Goal: Information Seeking & Learning: Learn about a topic

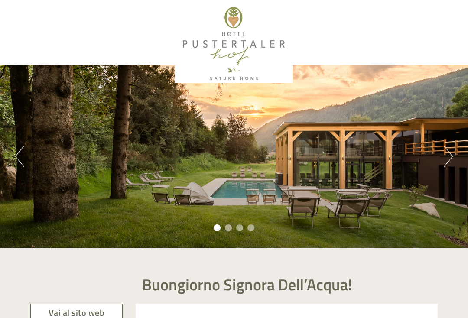
scroll to position [524, 0]
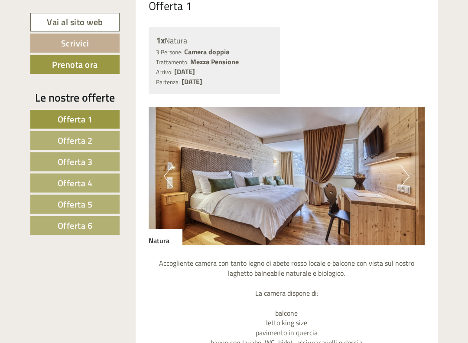
scroll to position [626, 0]
click at [405, 173] on button "Next" at bounding box center [405, 176] width 9 height 22
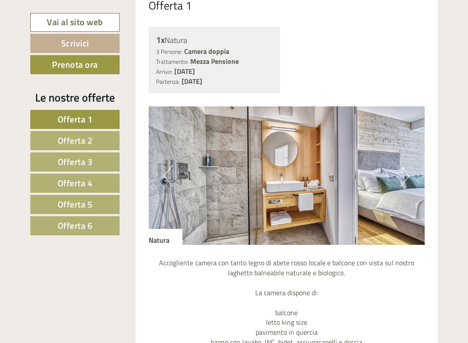
click at [411, 170] on img at bounding box center [287, 175] width 277 height 138
click at [411, 175] on img at bounding box center [287, 175] width 277 height 138
click at [414, 171] on img at bounding box center [287, 175] width 277 height 138
click at [417, 167] on img at bounding box center [287, 175] width 277 height 138
click at [404, 176] on button "Next" at bounding box center [405, 176] width 9 height 22
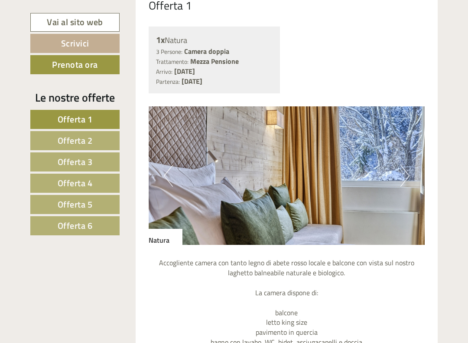
click at [408, 173] on button "Next" at bounding box center [405, 176] width 9 height 22
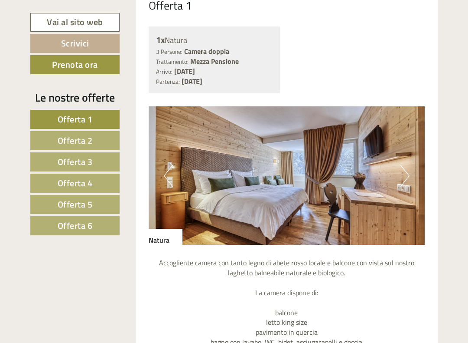
click at [406, 174] on button "Next" at bounding box center [405, 176] width 9 height 22
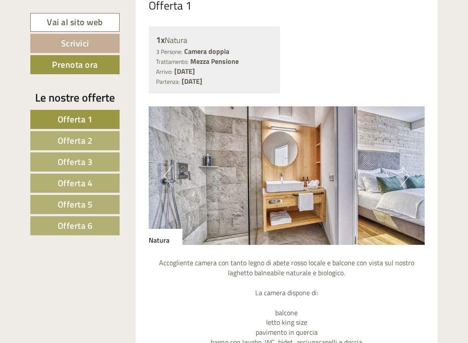
click at [408, 175] on button "Next" at bounding box center [405, 176] width 9 height 22
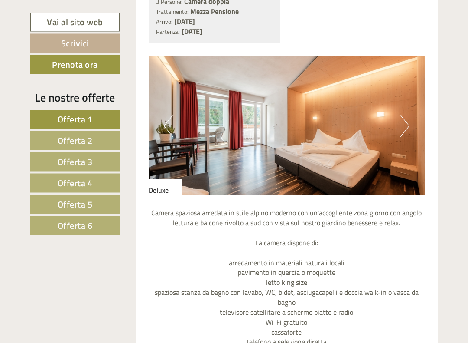
scroll to position [1401, 0]
click at [412, 108] on img at bounding box center [287, 125] width 277 height 138
click at [413, 106] on img at bounding box center [287, 125] width 277 height 138
click at [404, 115] on button "Next" at bounding box center [405, 126] width 9 height 22
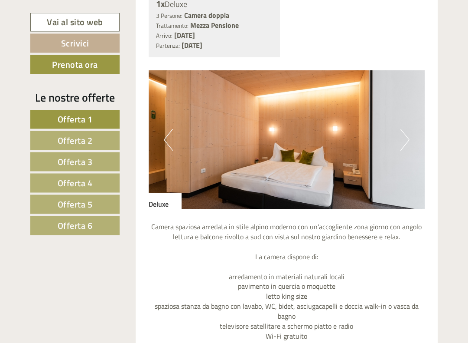
scroll to position [1388, 0]
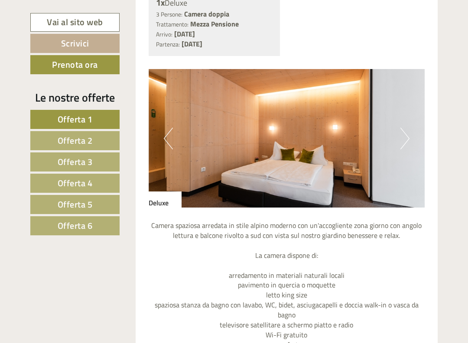
click at [166, 128] on button "Previous" at bounding box center [168, 138] width 9 height 22
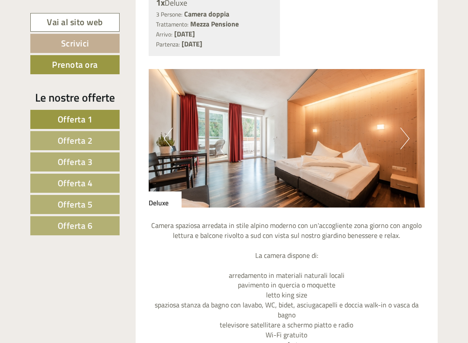
click at [406, 127] on button "Next" at bounding box center [405, 138] width 9 height 22
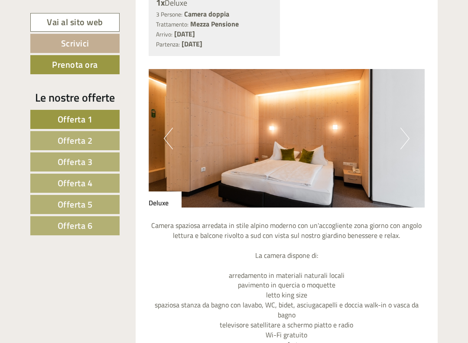
click at [411, 126] on img at bounding box center [287, 138] width 277 height 138
click at [406, 127] on button "Next" at bounding box center [405, 138] width 9 height 22
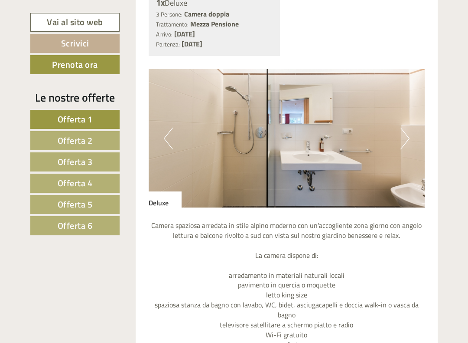
click at [410, 126] on img at bounding box center [287, 138] width 277 height 138
click at [412, 126] on img at bounding box center [287, 138] width 277 height 138
click at [417, 128] on img at bounding box center [287, 138] width 277 height 138
click at [170, 134] on img at bounding box center [287, 138] width 277 height 138
click at [171, 128] on button "Previous" at bounding box center [168, 138] width 9 height 22
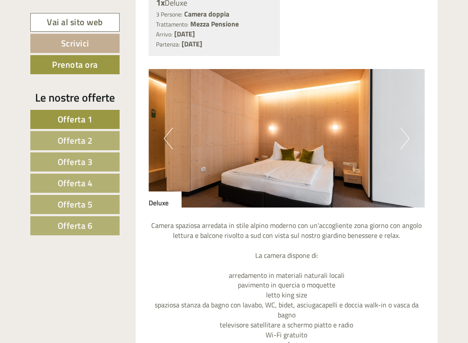
click at [167, 128] on button "Previous" at bounding box center [168, 138] width 9 height 22
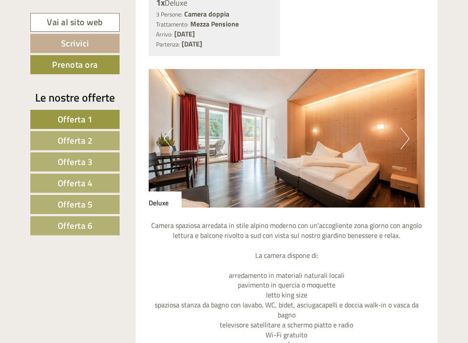
click at [170, 127] on button "Previous" at bounding box center [168, 138] width 9 height 22
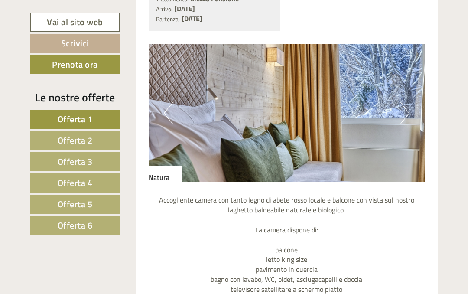
scroll to position [683, 0]
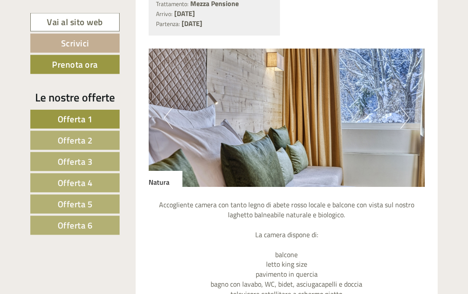
click at [398, 112] on img at bounding box center [287, 118] width 277 height 138
click at [409, 115] on button "Next" at bounding box center [405, 119] width 9 height 22
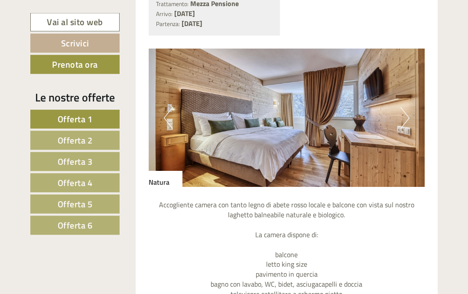
scroll to position [684, 0]
click at [408, 112] on button "Next" at bounding box center [405, 118] width 9 height 22
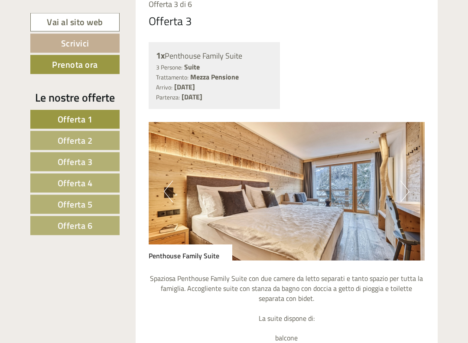
scroll to position [2060, 0]
click at [403, 180] on button "Next" at bounding box center [405, 191] width 9 height 22
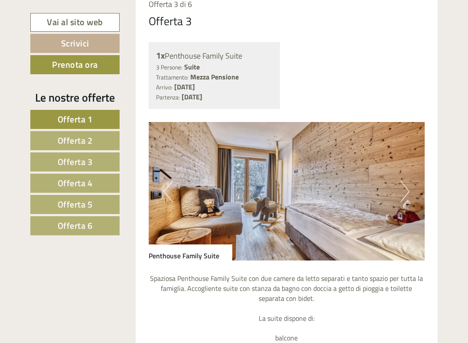
click at [172, 180] on button "Previous" at bounding box center [168, 191] width 9 height 22
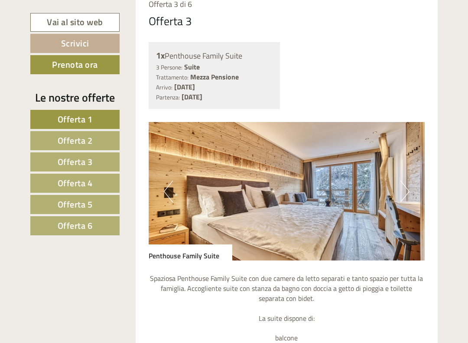
click at [414, 165] on img at bounding box center [287, 191] width 277 height 138
click at [411, 164] on img at bounding box center [287, 191] width 277 height 138
click at [404, 180] on button "Next" at bounding box center [405, 191] width 9 height 22
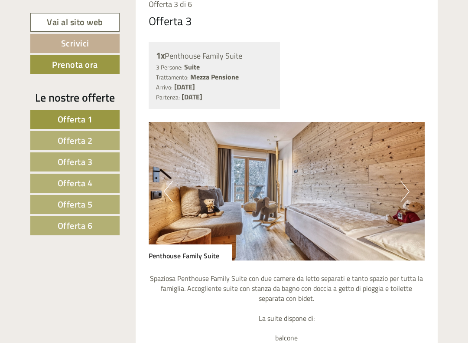
click at [404, 180] on button "Next" at bounding box center [405, 191] width 9 height 22
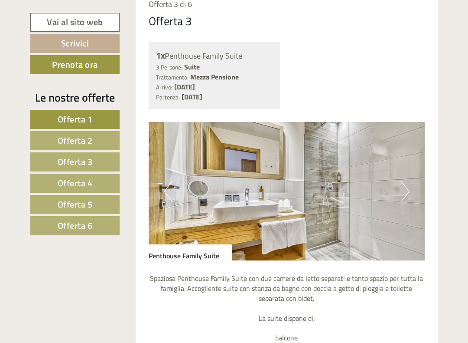
click at [412, 159] on img at bounding box center [287, 191] width 277 height 138
click at [408, 180] on button "Next" at bounding box center [405, 191] width 9 height 22
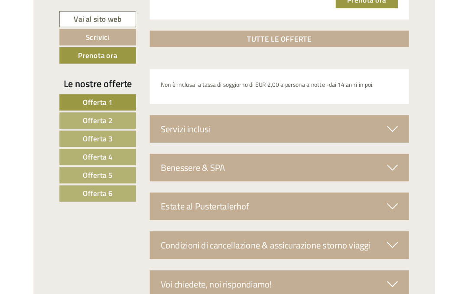
scroll to position [2912, 0]
